Goal: Task Accomplishment & Management: Manage account settings

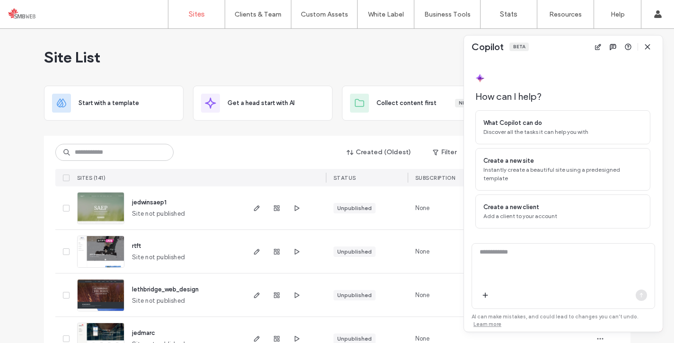
scroll to position [18, 0]
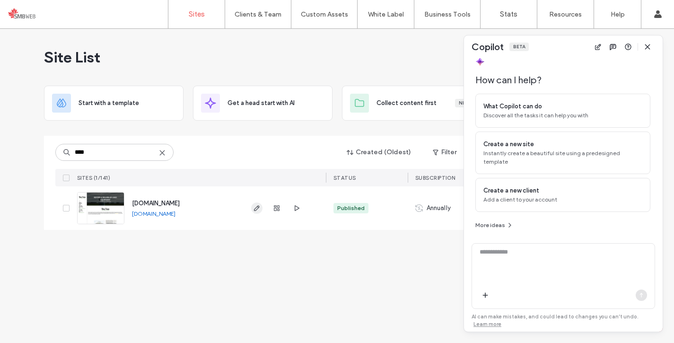
type input "****"
click at [254, 206] on icon "button" at bounding box center [257, 208] width 8 height 8
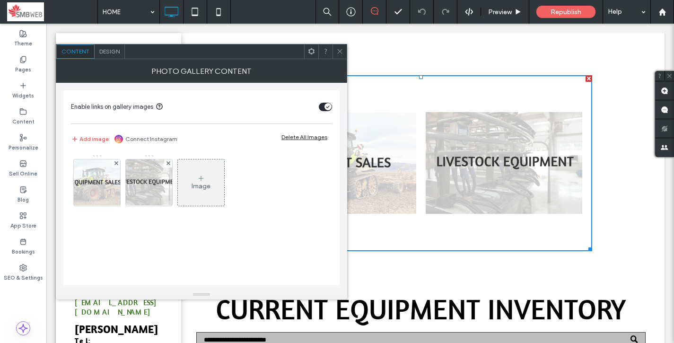
scroll to position [362, 0]
click at [335, 58] on div "Content Design" at bounding box center [201, 51] width 291 height 15
click at [341, 55] on span at bounding box center [339, 51] width 7 height 14
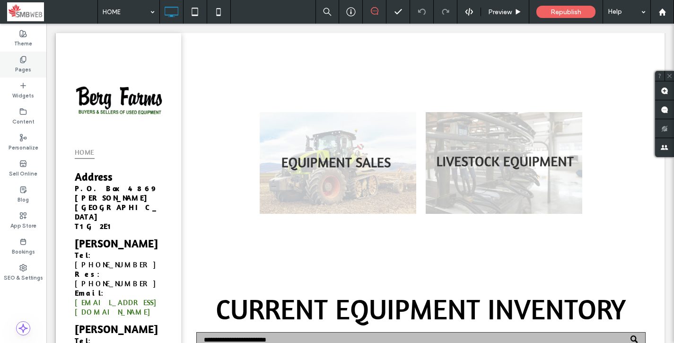
click at [29, 67] on label "Pages" at bounding box center [23, 68] width 16 height 10
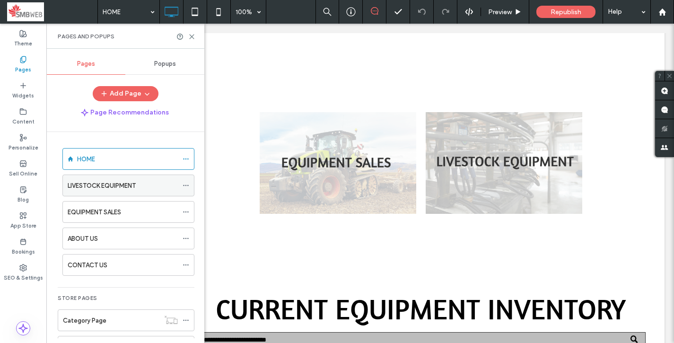
click at [140, 185] on div "LIVESTOCK EQUIPMENT" at bounding box center [123, 186] width 110 height 10
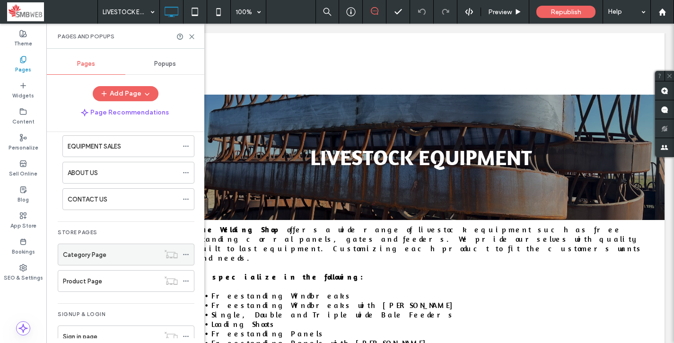
click at [104, 256] on label "Category Page" at bounding box center [85, 254] width 44 height 17
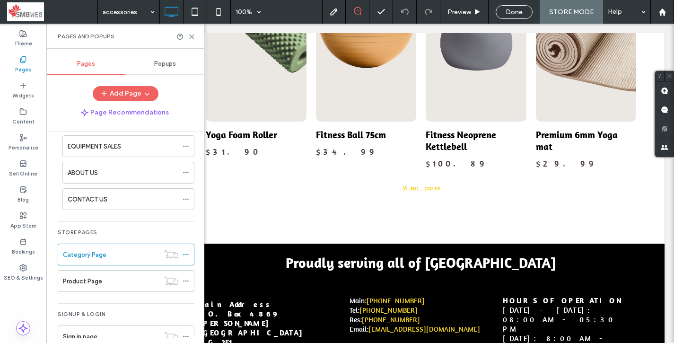
scroll to position [1269, 0]
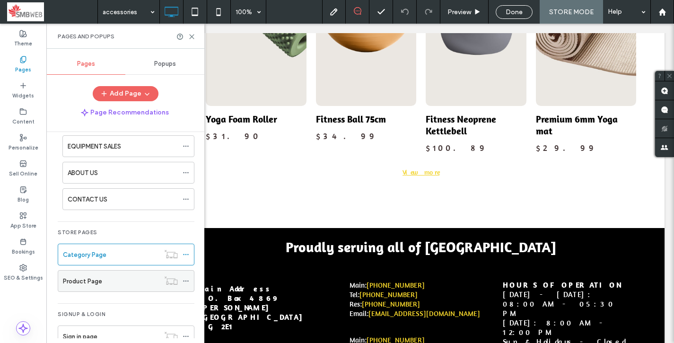
click at [94, 278] on label "Product Page" at bounding box center [82, 281] width 39 height 17
click at [94, 278] on div at bounding box center [337, 171] width 674 height 343
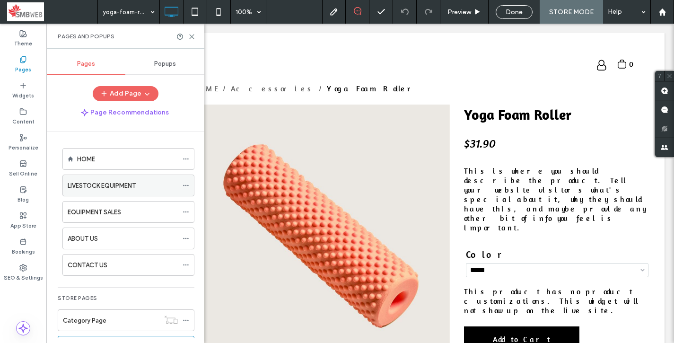
click at [184, 188] on icon at bounding box center [186, 185] width 7 height 7
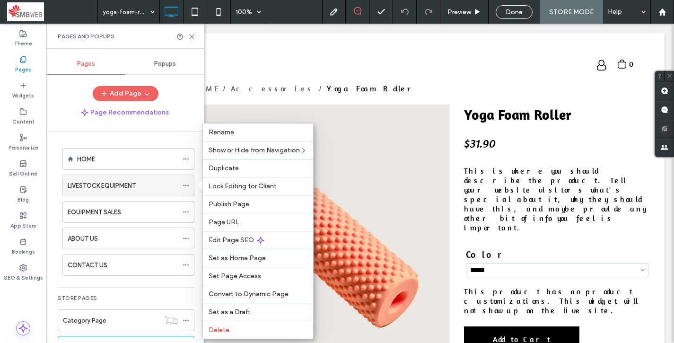
click at [151, 186] on div "LIVESTOCK EQUIPMENT" at bounding box center [123, 186] width 110 height 10
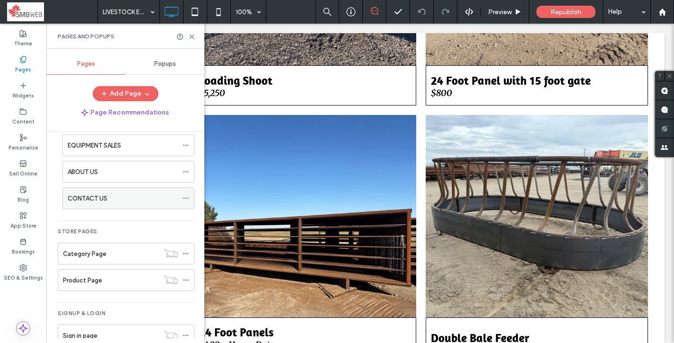
scroll to position [87, 0]
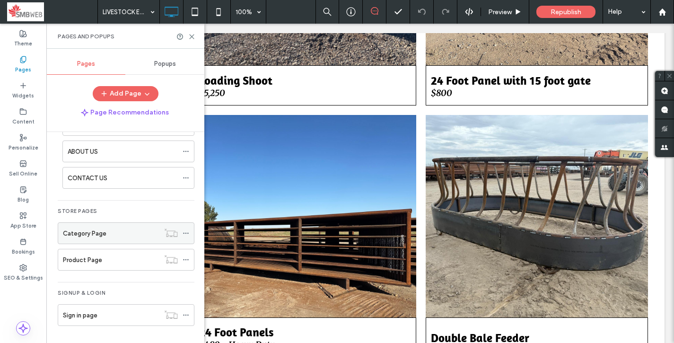
click at [184, 231] on icon at bounding box center [186, 233] width 7 height 7
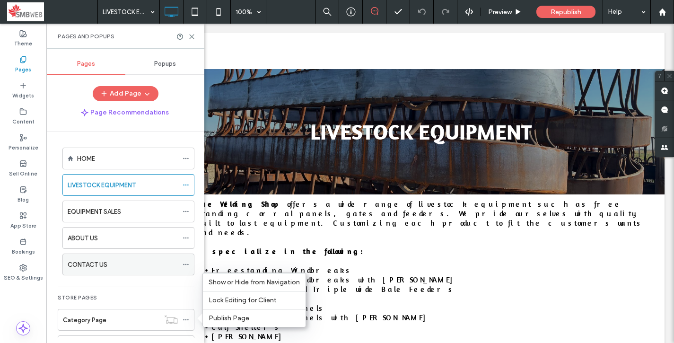
scroll to position [0, 0]
click at [187, 190] on span at bounding box center [186, 185] width 7 height 14
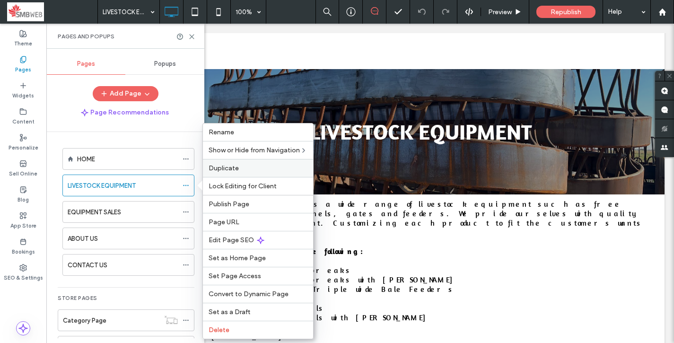
click at [246, 167] on label "Duplicate" at bounding box center [258, 168] width 99 height 8
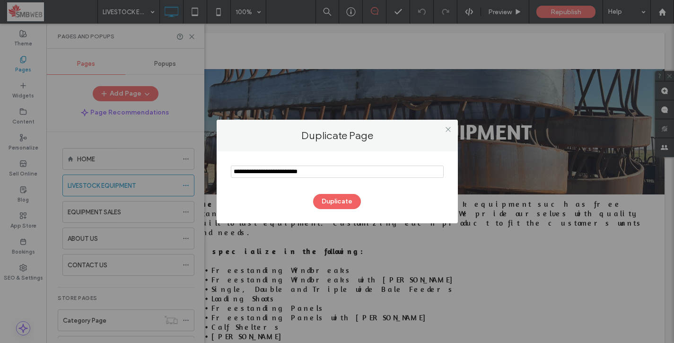
click at [235, 172] on input "notEmpty" at bounding box center [337, 172] width 213 height 12
type input "**********"
click at [346, 203] on button "Duplicate" at bounding box center [337, 201] width 48 height 15
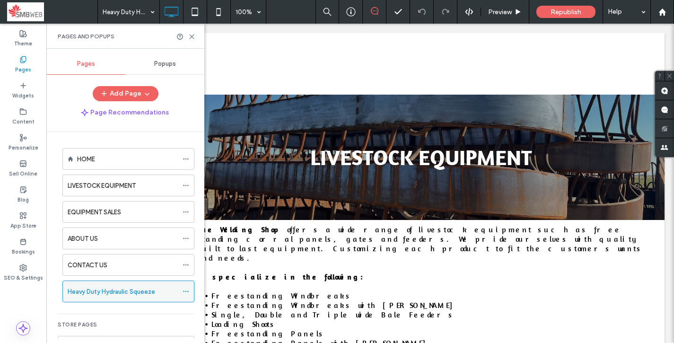
click at [183, 291] on icon at bounding box center [186, 291] width 7 height 7
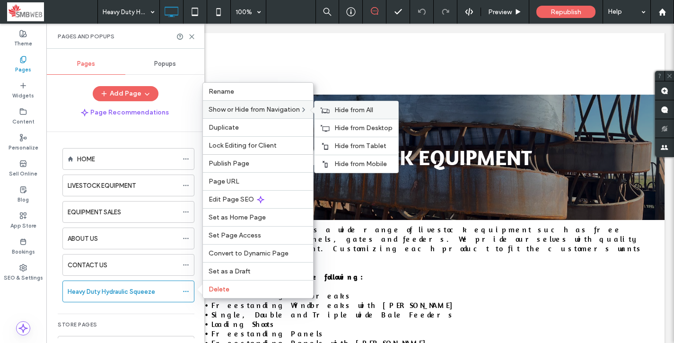
click at [335, 106] on div "Hide from All" at bounding box center [357, 110] width 84 height 18
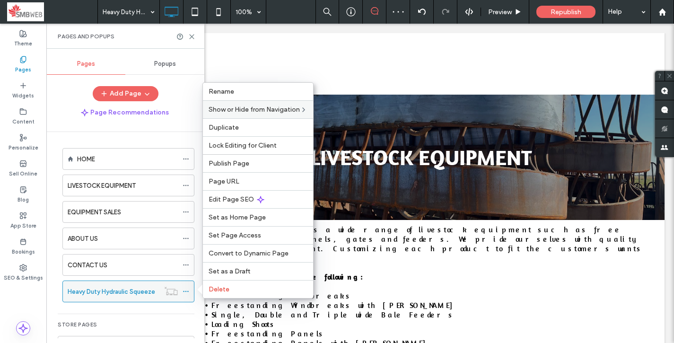
click at [123, 291] on label "Heavy Duty Hydraulic Squeeze" at bounding box center [112, 291] width 88 height 17
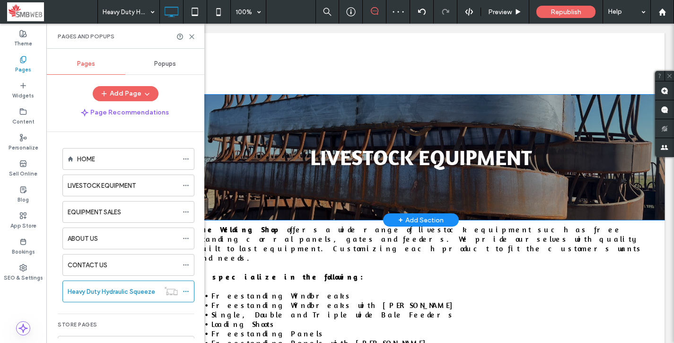
click at [356, 180] on div "LIVESTOCK EQUIPMENT Click To Paste Row + Add Section" at bounding box center [420, 157] width 487 height 125
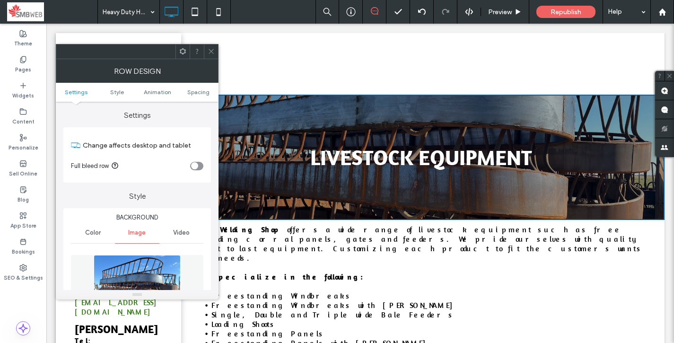
click at [208, 52] on icon at bounding box center [211, 51] width 7 height 7
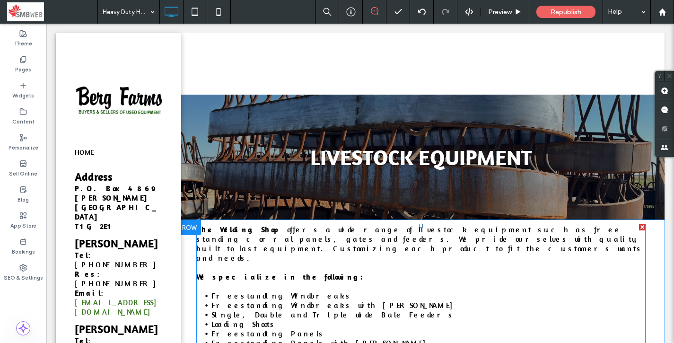
click at [645, 226] on div at bounding box center [642, 227] width 7 height 7
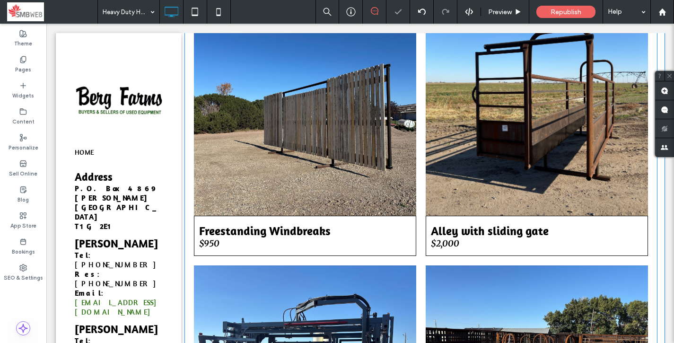
scroll to position [378, 0]
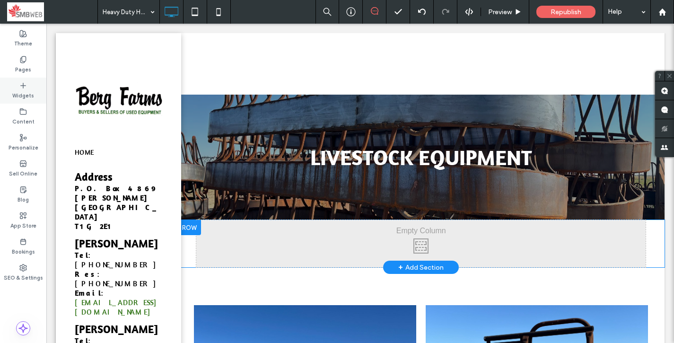
click at [34, 92] on div "Widgets" at bounding box center [23, 91] width 46 height 26
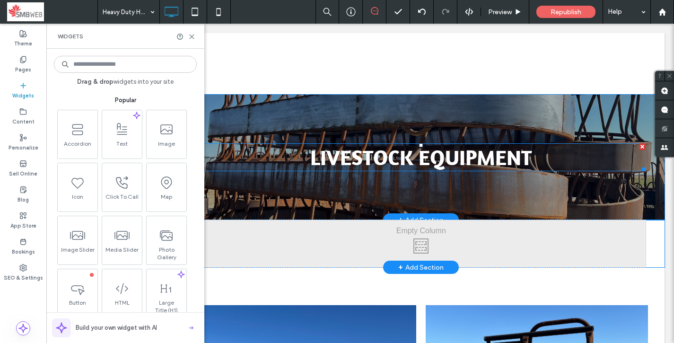
click at [339, 149] on div "LIVESTOCK EQUIPMENT" at bounding box center [420, 157] width 449 height 26
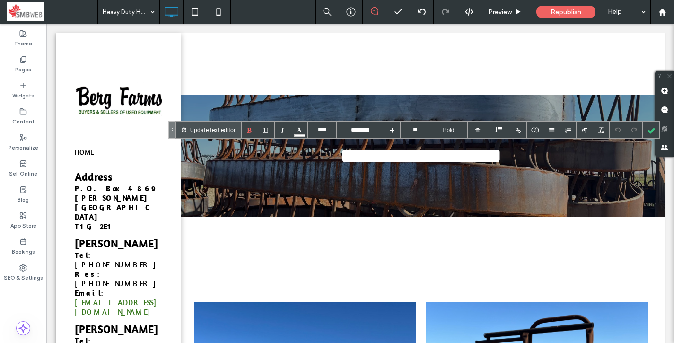
click at [339, 149] on div "**********" at bounding box center [420, 155] width 449 height 23
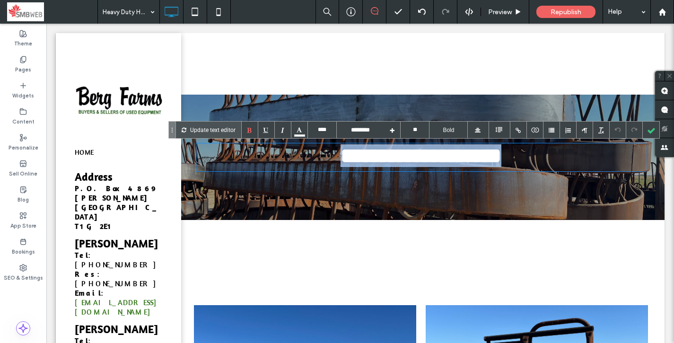
click at [339, 149] on div "**********" at bounding box center [420, 157] width 449 height 26
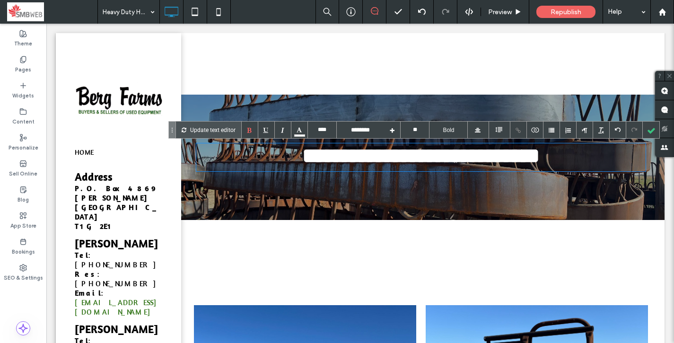
click at [304, 243] on div "Click To Paste" at bounding box center [420, 243] width 449 height 47
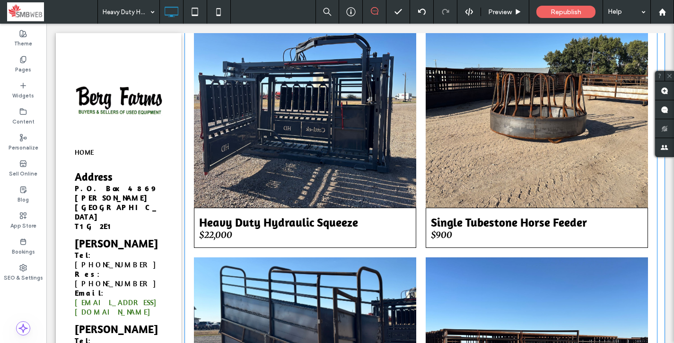
scroll to position [547, 0]
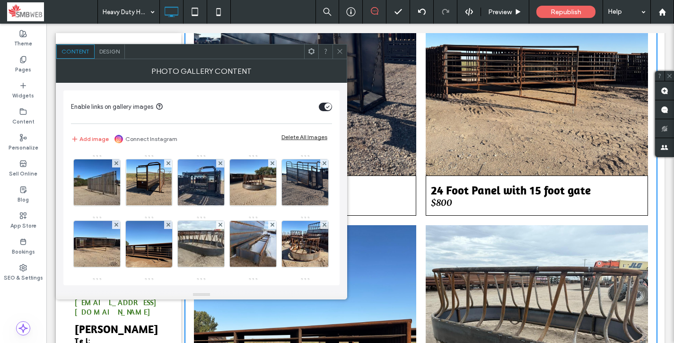
scroll to position [838, 0]
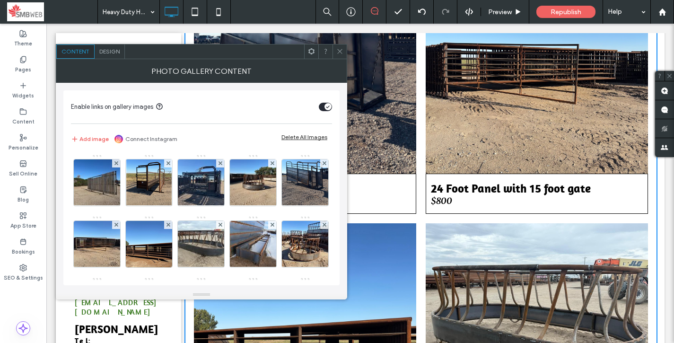
click at [340, 58] on span at bounding box center [339, 51] width 7 height 14
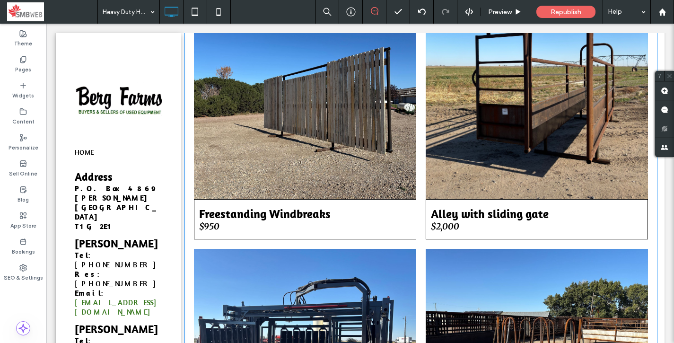
scroll to position [309, 0]
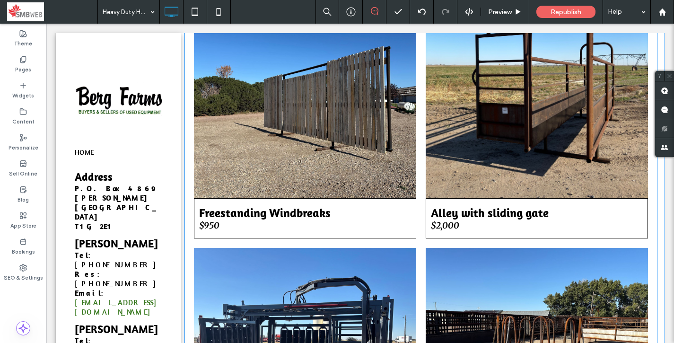
click at [273, 150] on link at bounding box center [305, 97] width 222 height 202
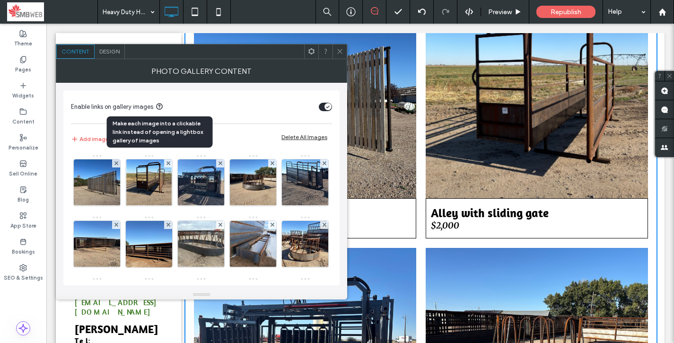
click at [160, 107] on use at bounding box center [160, 107] width 6 height 6
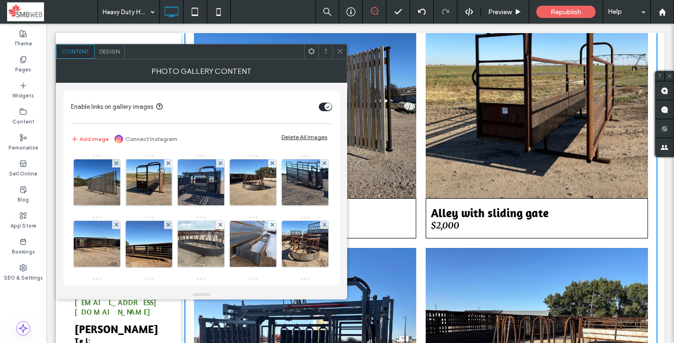
click at [194, 100] on section "Enable links on gallery images" at bounding box center [201, 107] width 261 height 24
click at [342, 56] on span at bounding box center [339, 51] width 7 height 14
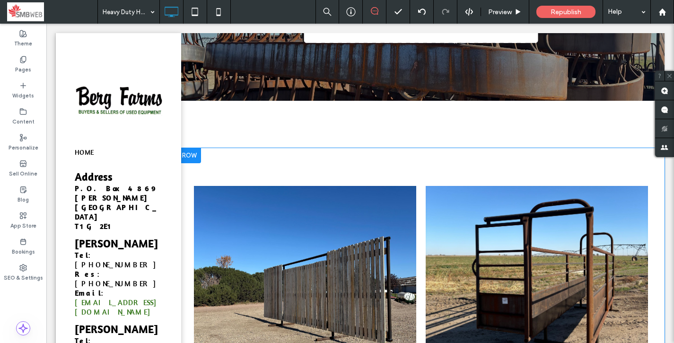
scroll to position [119, 0]
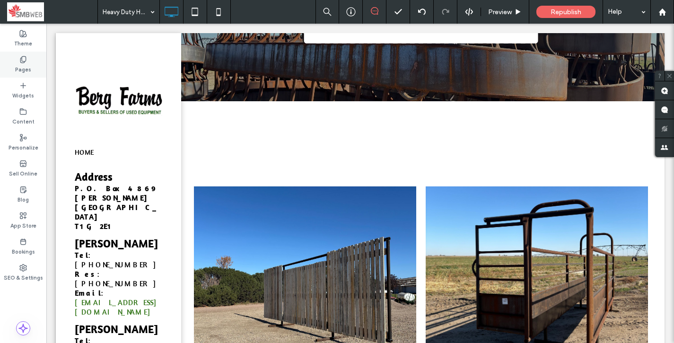
click at [23, 64] on label "Pages" at bounding box center [23, 68] width 16 height 10
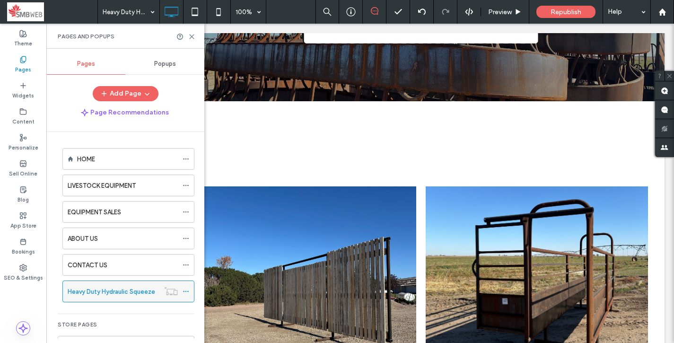
click at [186, 295] on span at bounding box center [186, 291] width 7 height 14
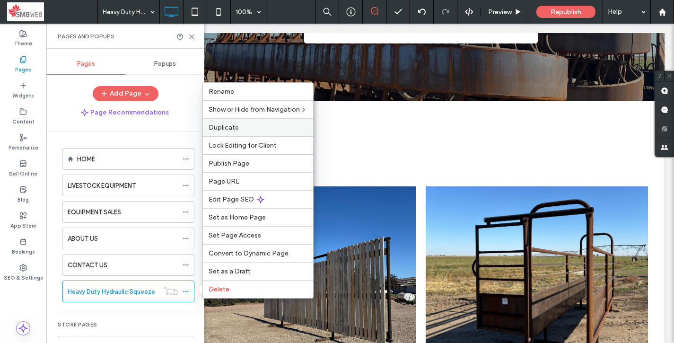
click at [248, 127] on label "Duplicate" at bounding box center [258, 127] width 99 height 8
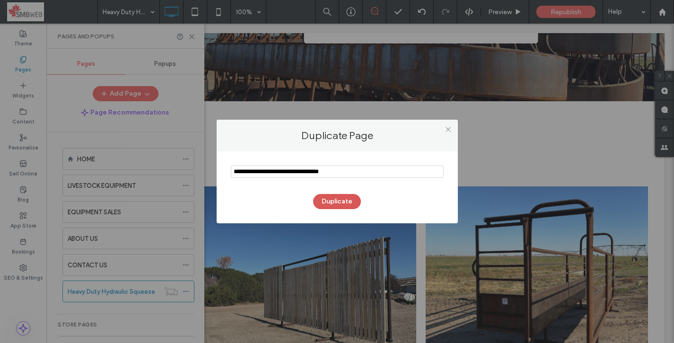
click at [325, 202] on button "Duplicate" at bounding box center [337, 201] width 48 height 15
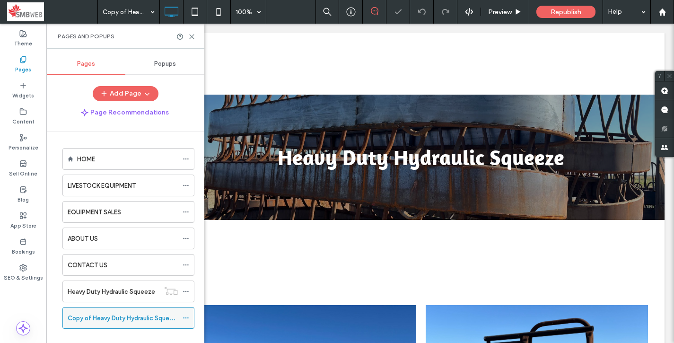
click at [186, 319] on icon at bounding box center [186, 318] width 7 height 7
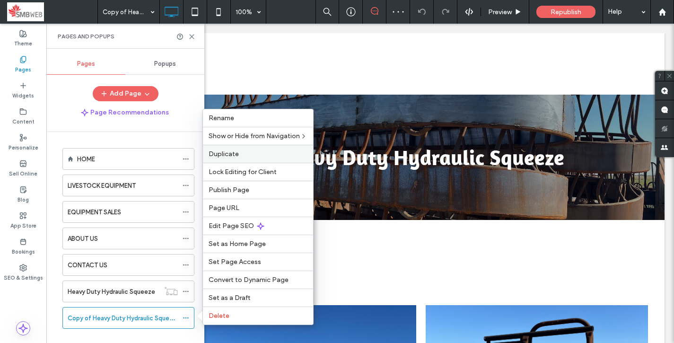
click at [246, 154] on label "Duplicate" at bounding box center [258, 154] width 99 height 8
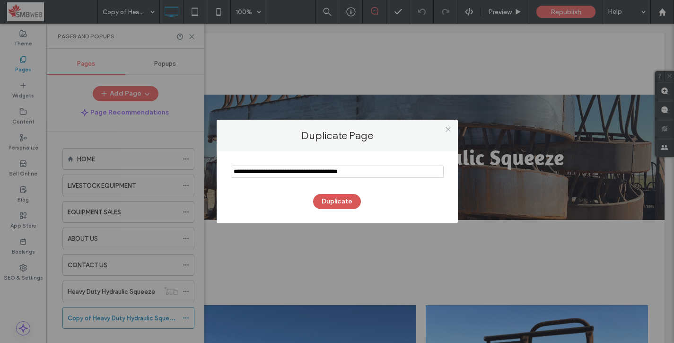
click at [327, 198] on button "Duplicate" at bounding box center [337, 201] width 48 height 15
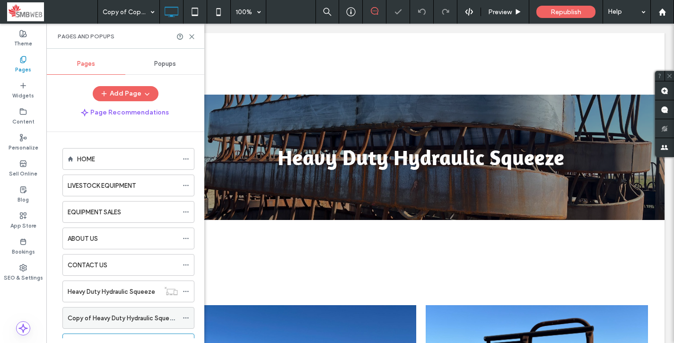
click at [187, 315] on icon at bounding box center [186, 318] width 7 height 7
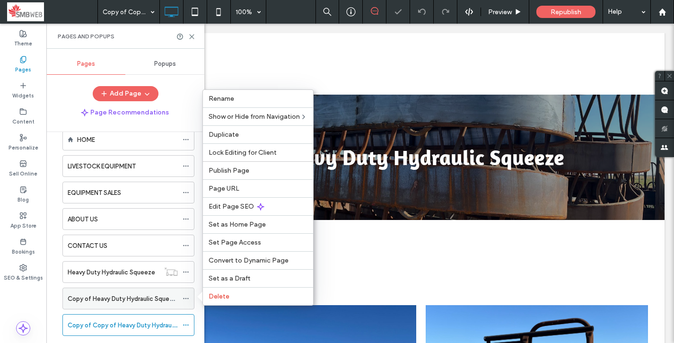
scroll to position [26, 0]
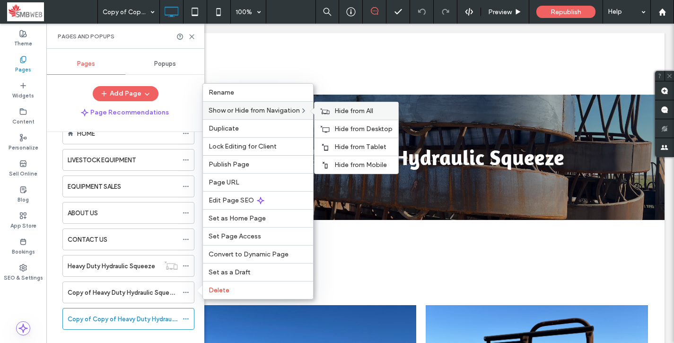
click at [332, 111] on div "Hide from All" at bounding box center [357, 111] width 84 height 18
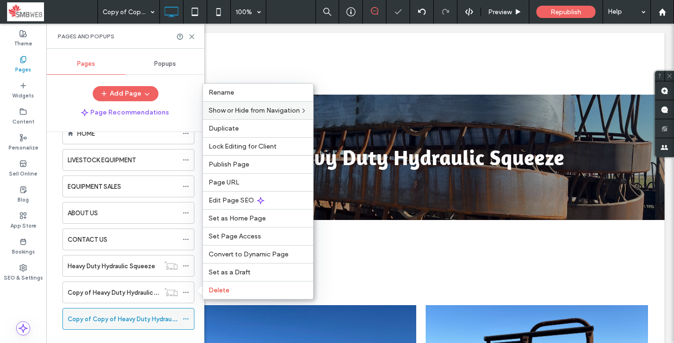
click at [185, 316] on icon at bounding box center [186, 319] width 7 height 7
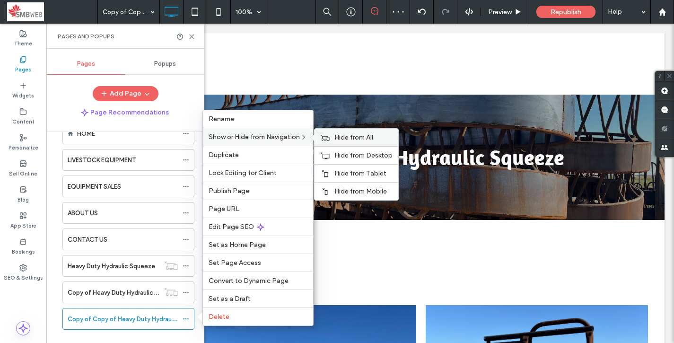
click at [328, 134] on icon at bounding box center [324, 137] width 9 height 7
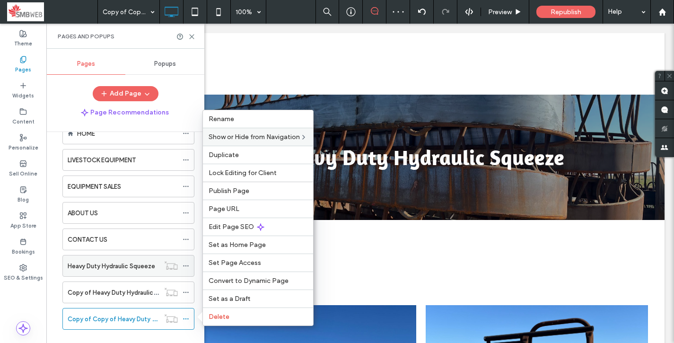
click at [104, 266] on label "Heavy Duty Hydraulic Squeeze" at bounding box center [112, 266] width 88 height 17
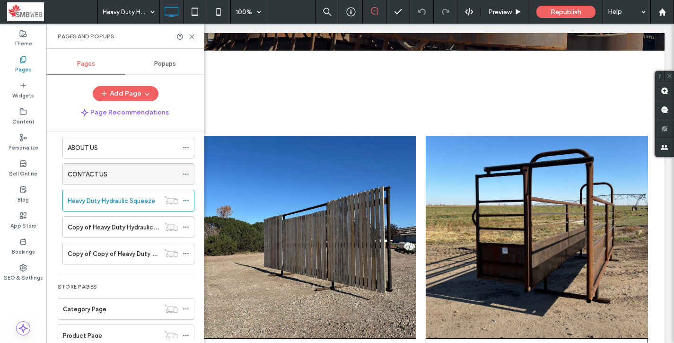
scroll to position [96, 0]
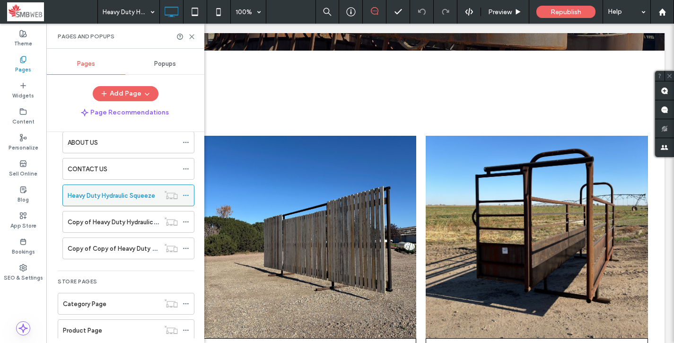
click at [105, 196] on label "Heavy Duty Hydraulic Squeeze" at bounding box center [112, 195] width 88 height 17
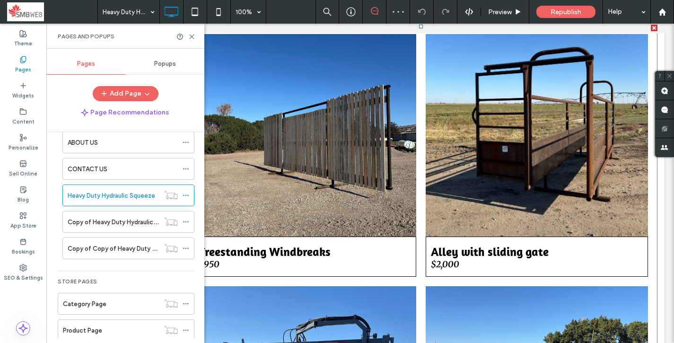
scroll to position [258, 0]
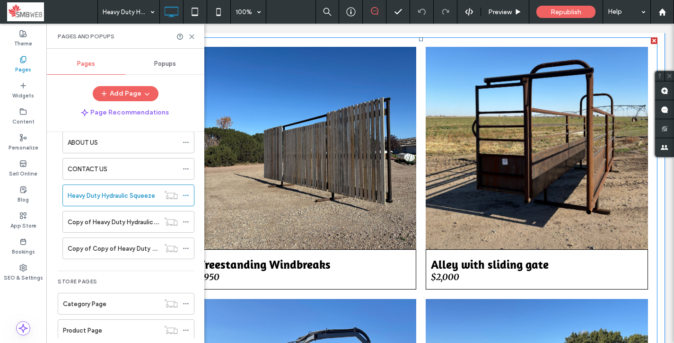
click at [616, 72] on link at bounding box center [537, 148] width 222 height 202
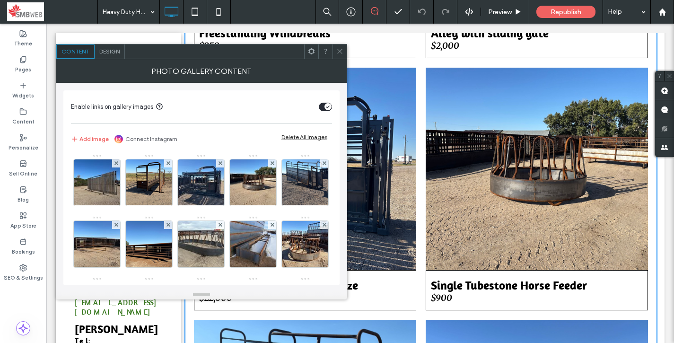
scroll to position [491, 0]
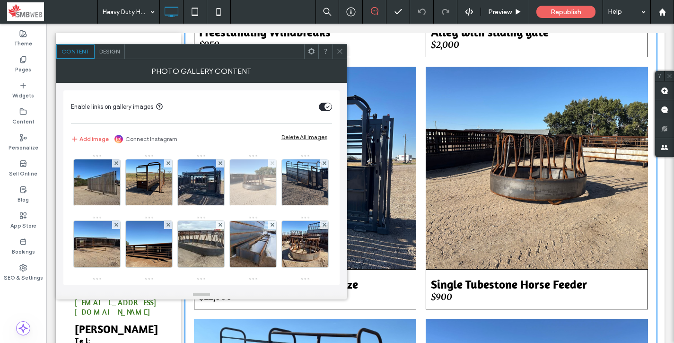
click at [271, 164] on use at bounding box center [272, 163] width 4 height 4
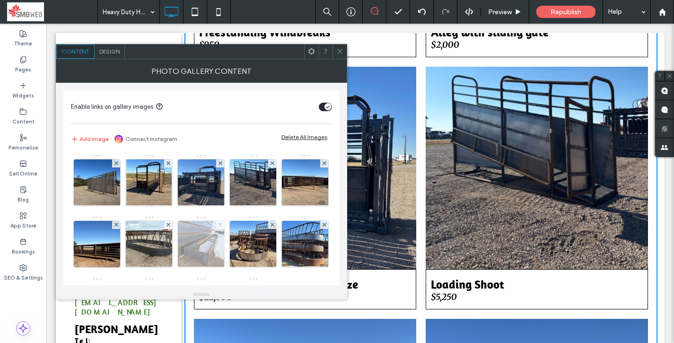
click at [222, 228] on span at bounding box center [221, 225] width 4 height 8
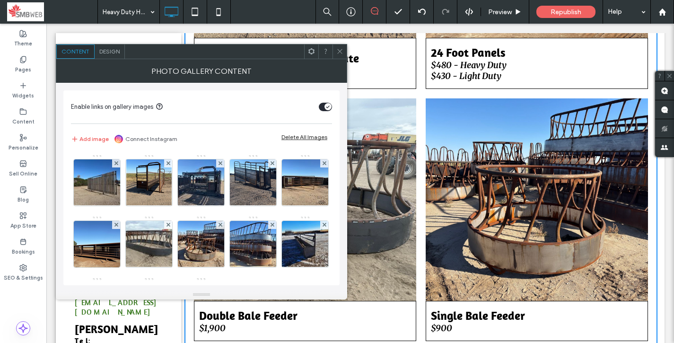
scroll to position [1014, 0]
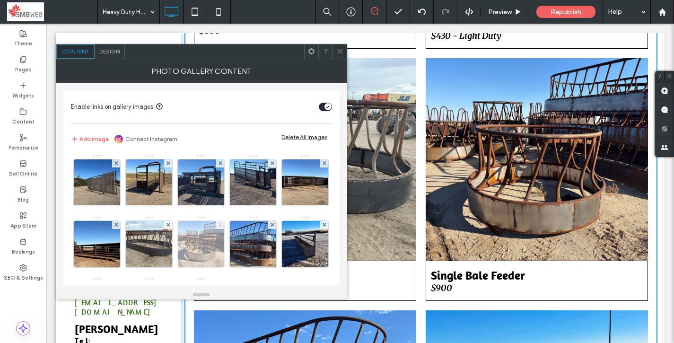
click at [222, 223] on use at bounding box center [220, 225] width 4 height 4
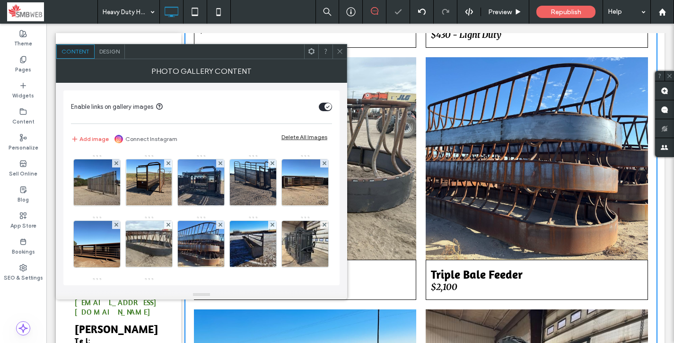
scroll to position [1017, 0]
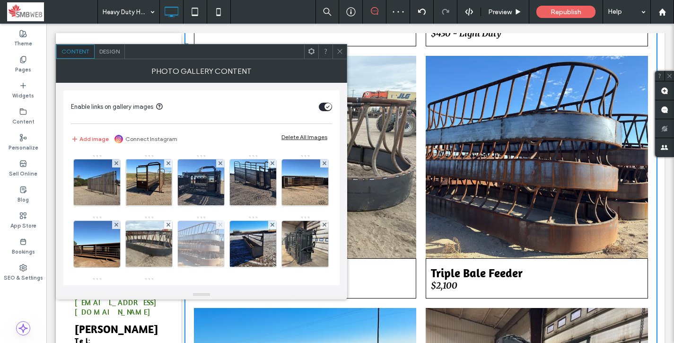
click at [222, 224] on use at bounding box center [220, 225] width 4 height 4
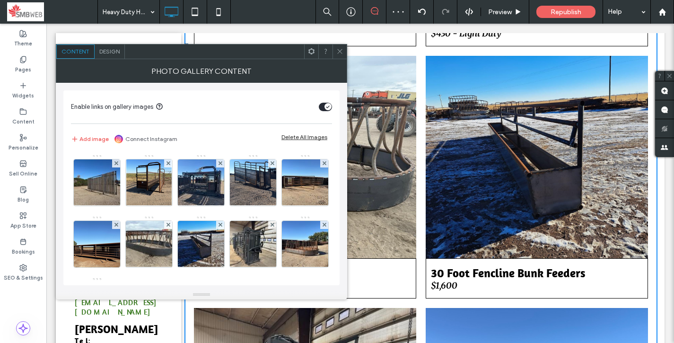
click at [222, 224] on use at bounding box center [220, 225] width 4 height 4
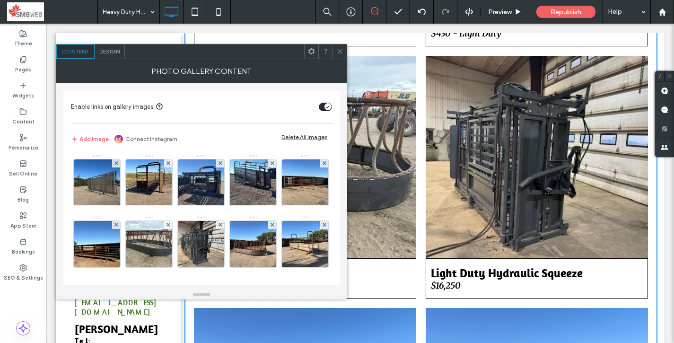
click at [222, 224] on use at bounding box center [220, 225] width 4 height 4
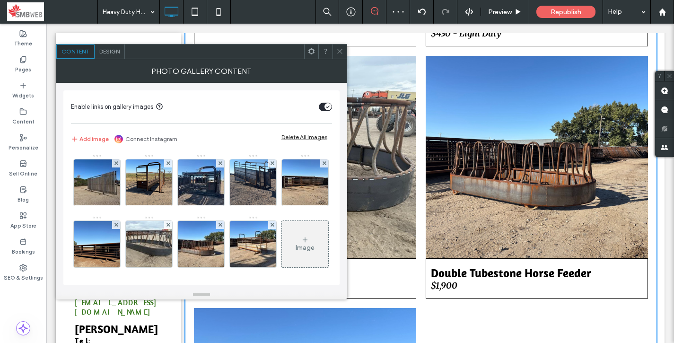
click at [222, 224] on use at bounding box center [220, 225] width 4 height 4
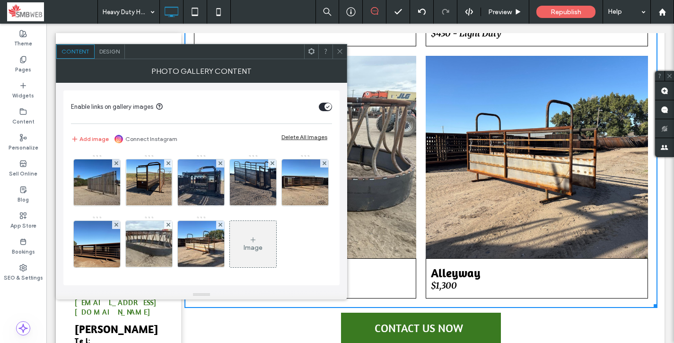
click at [222, 224] on use at bounding box center [220, 225] width 4 height 4
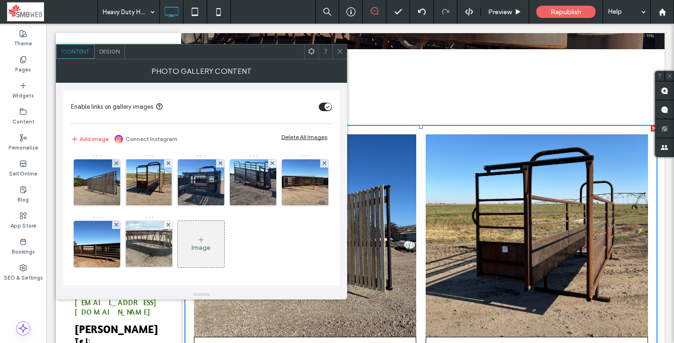
scroll to position [172, 0]
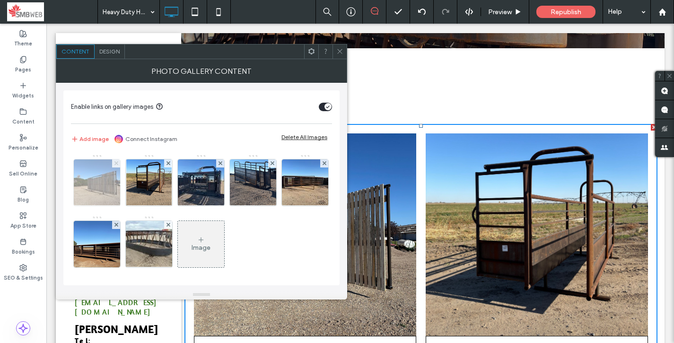
click at [118, 162] on icon at bounding box center [116, 163] width 4 height 4
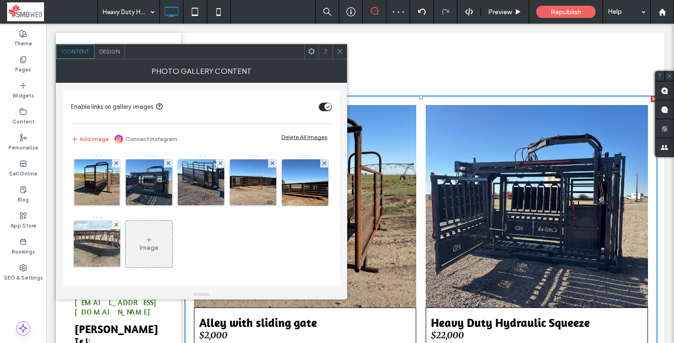
scroll to position [196, 0]
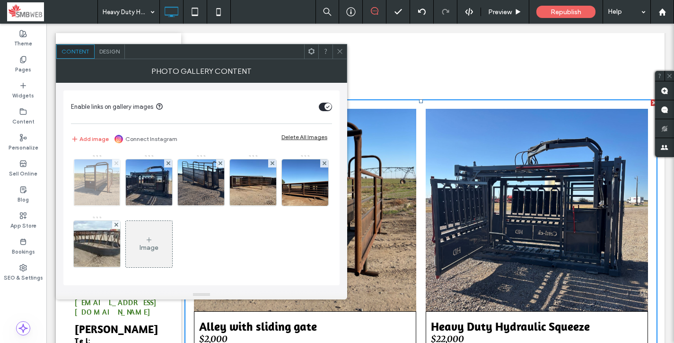
click at [114, 162] on icon at bounding box center [116, 163] width 4 height 4
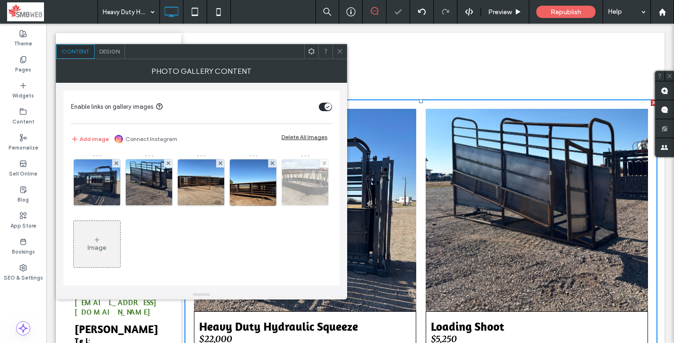
click at [320, 167] on div at bounding box center [324, 163] width 8 height 8
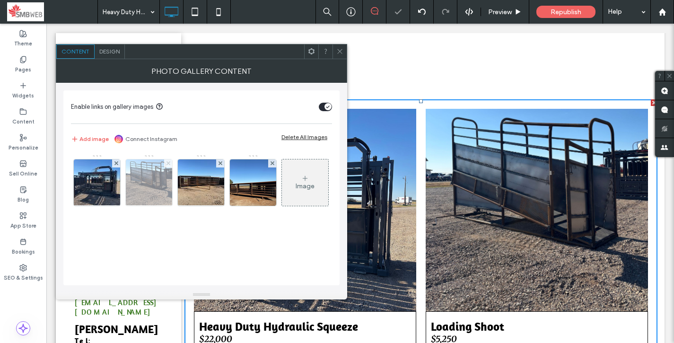
click at [169, 165] on span at bounding box center [169, 163] width 4 height 8
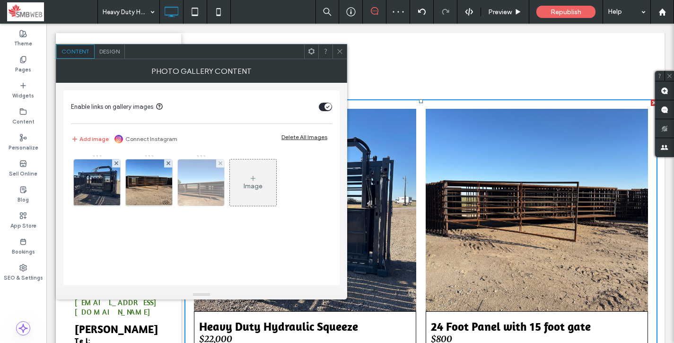
click at [217, 166] on div at bounding box center [220, 163] width 8 height 8
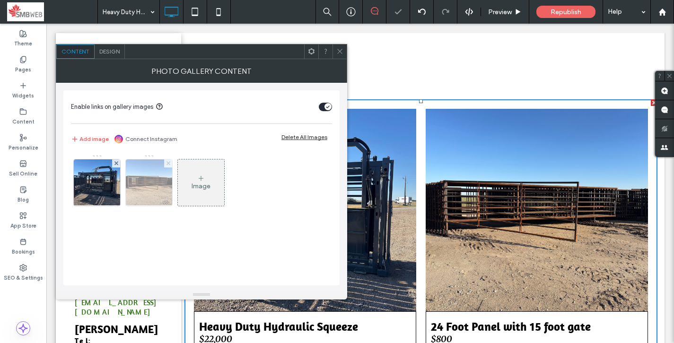
click at [167, 164] on icon at bounding box center [169, 163] width 4 height 4
